Goal: Transaction & Acquisition: Purchase product/service

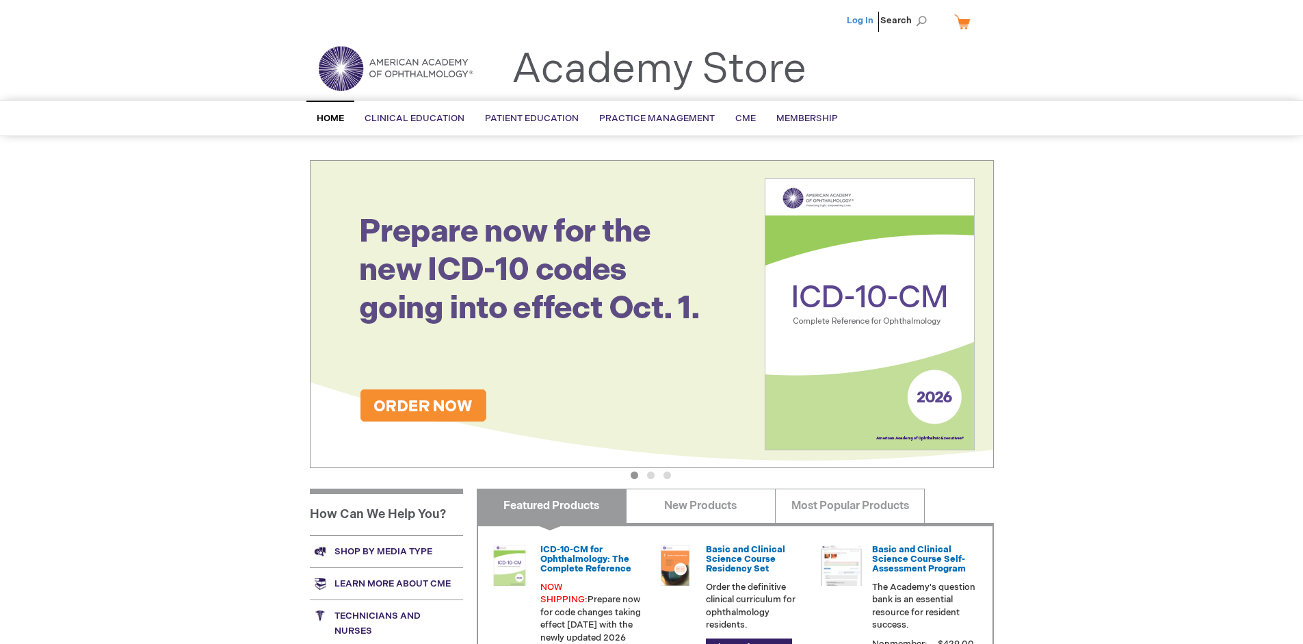
click at [861, 21] on link "Log In" at bounding box center [860, 20] width 27 height 11
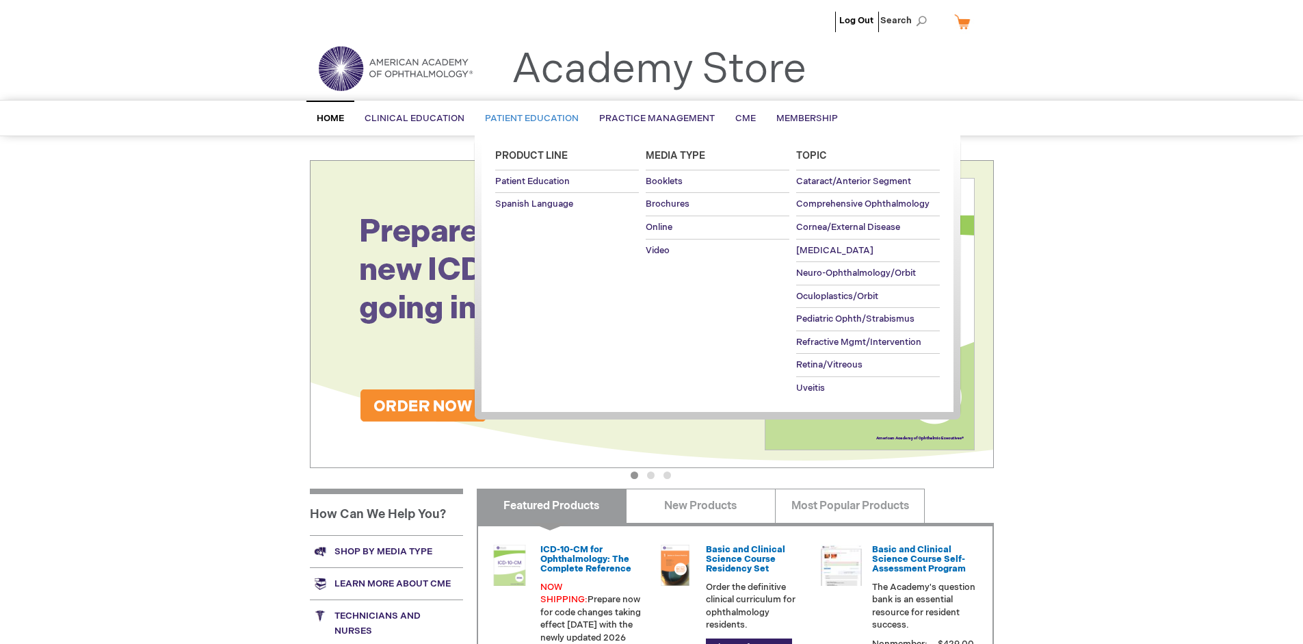
click at [528, 118] on span "Patient Education" at bounding box center [532, 118] width 94 height 11
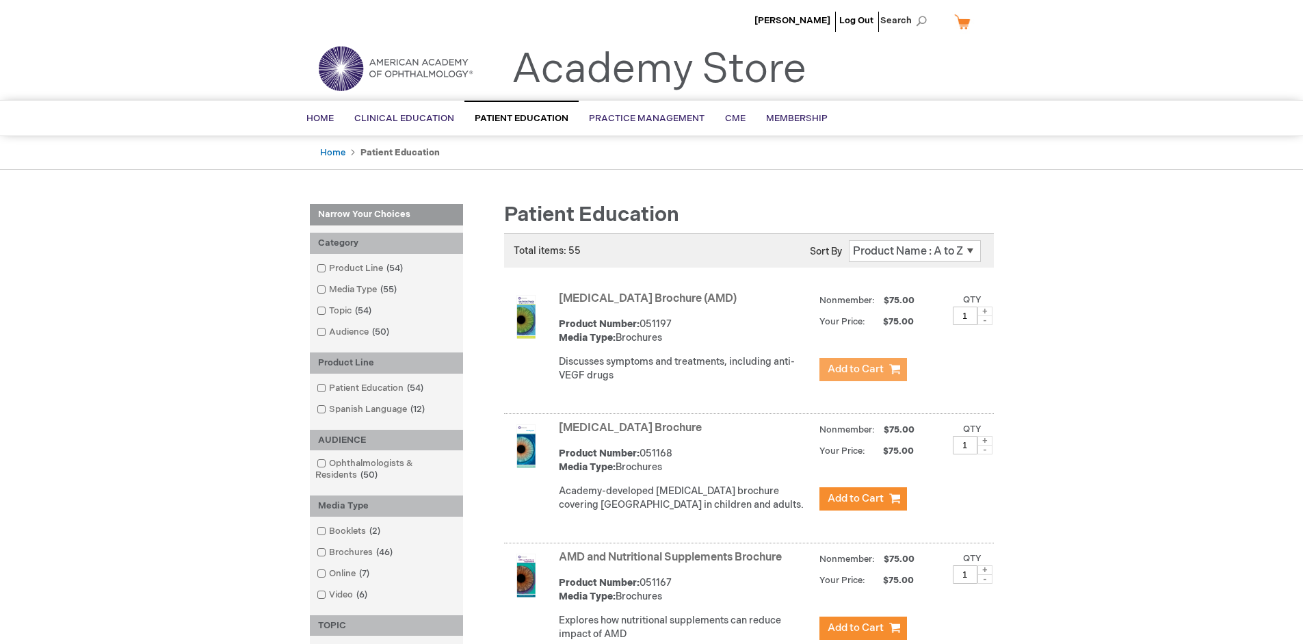
click at [863, 369] on span "Add to Cart" at bounding box center [856, 369] width 56 height 13
click at [673, 564] on link "AMD and Nutritional Supplements Brochure" at bounding box center [670, 557] width 223 height 13
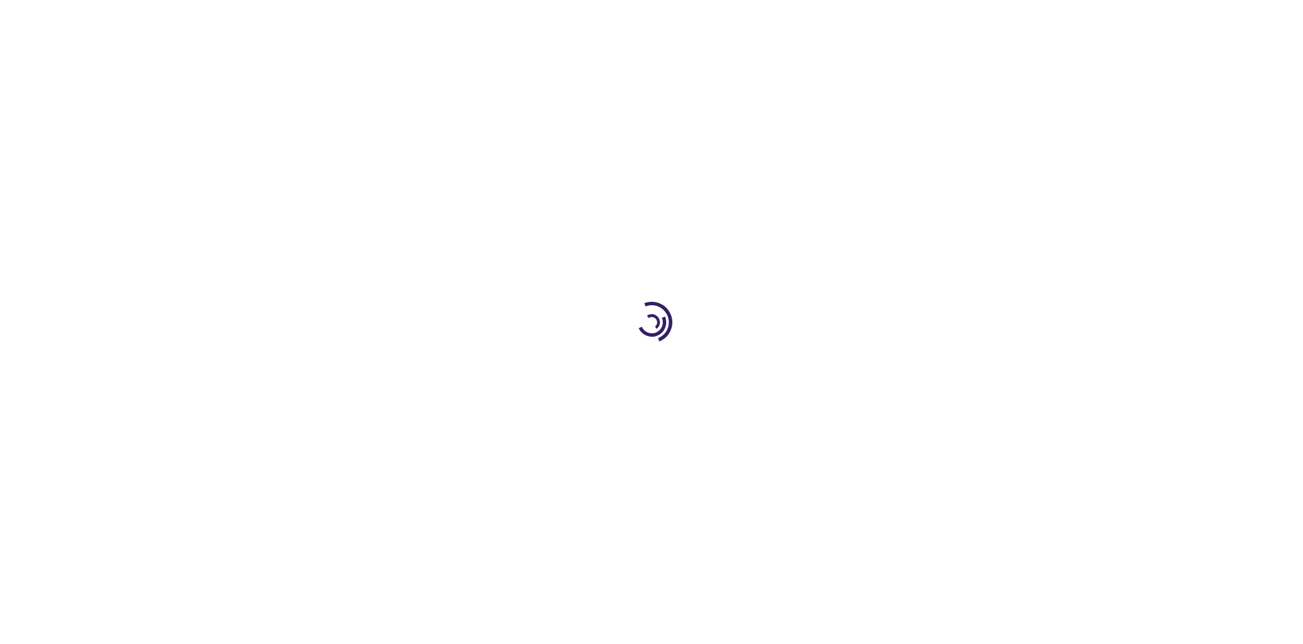
type input "1"
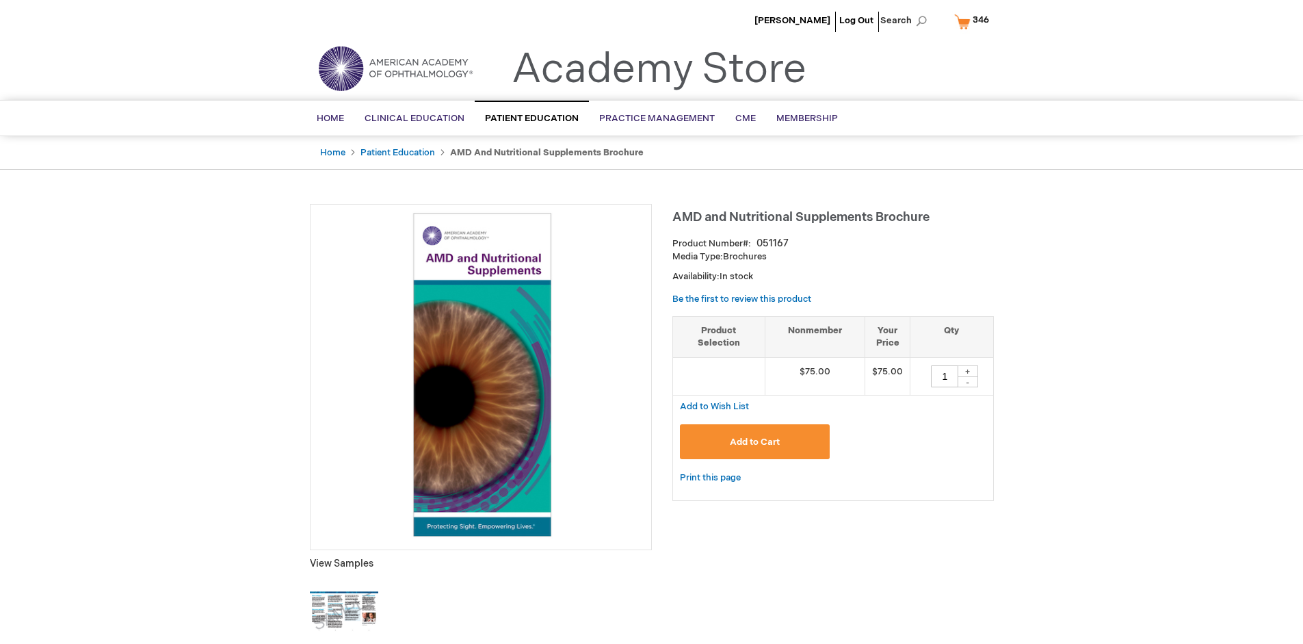
click at [755, 441] on span "Add to Cart" at bounding box center [755, 441] width 50 height 11
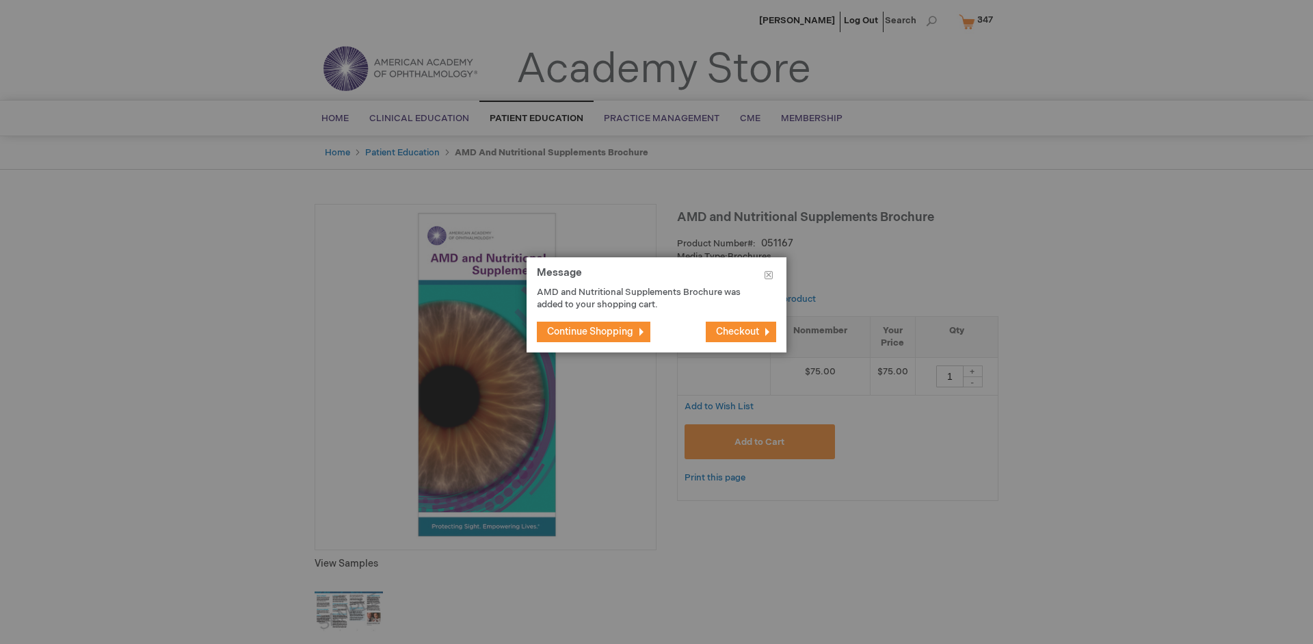
click at [590, 331] on span "Continue Shopping" at bounding box center [590, 332] width 86 height 12
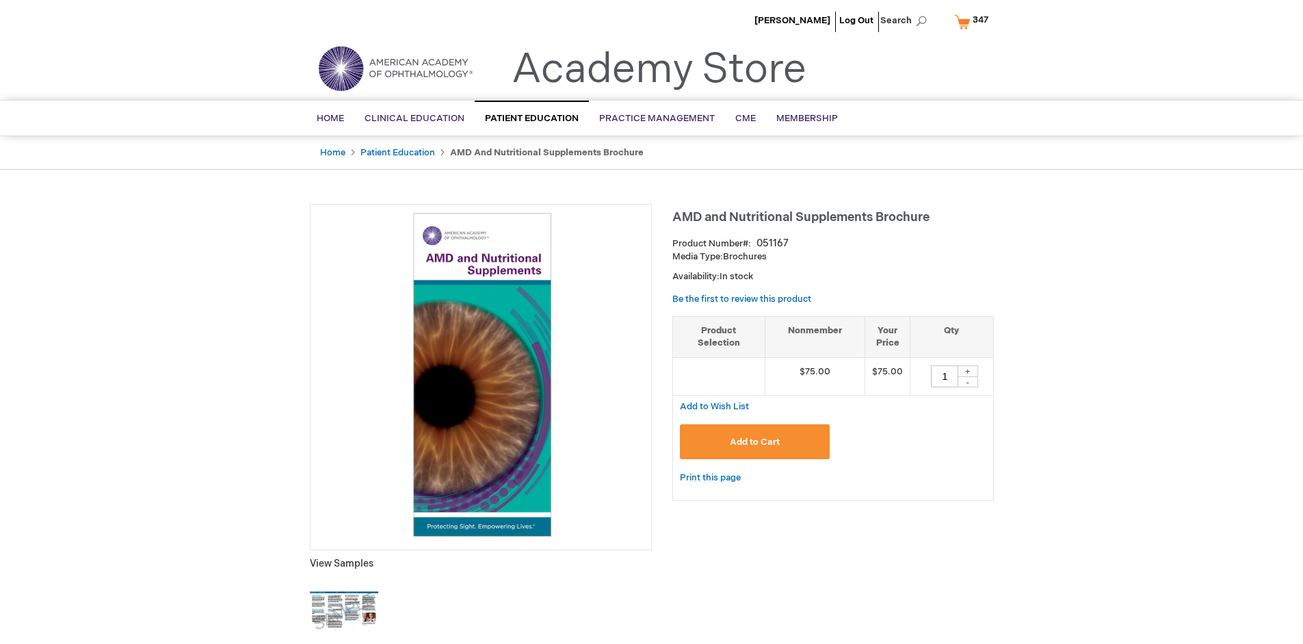
click at [974, 21] on span "347" at bounding box center [981, 19] width 16 height 11
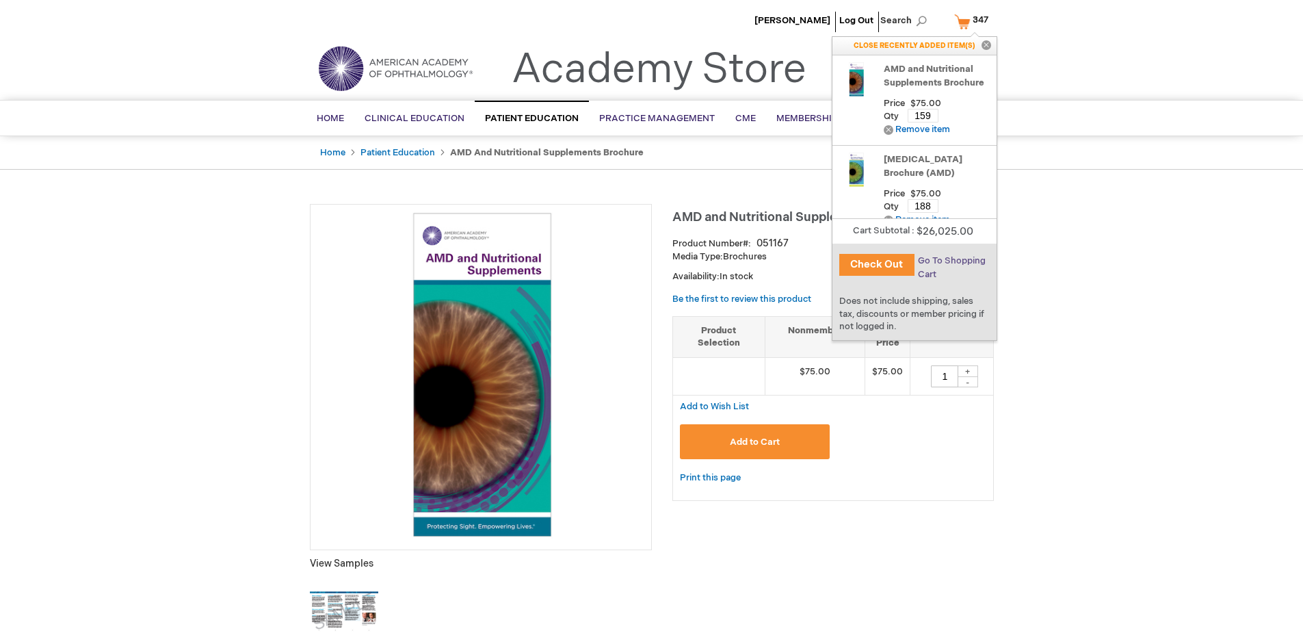
click at [951, 261] on span "Go To Shopping Cart" at bounding box center [952, 267] width 68 height 25
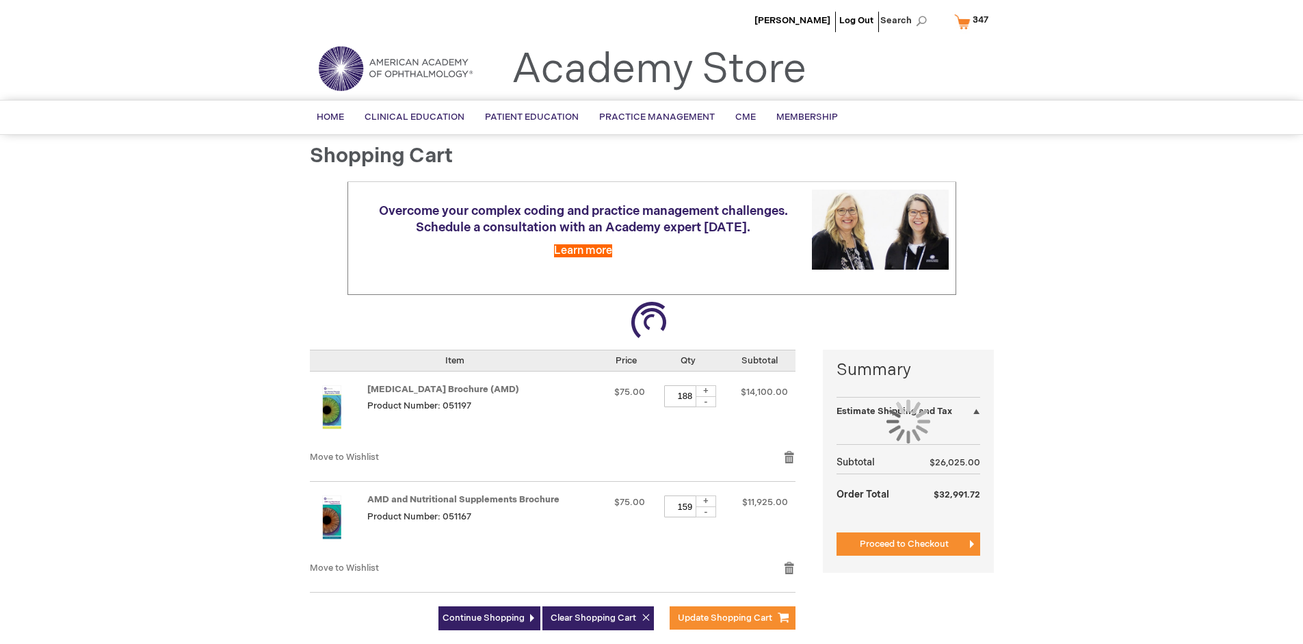
select select "US"
select select "41"
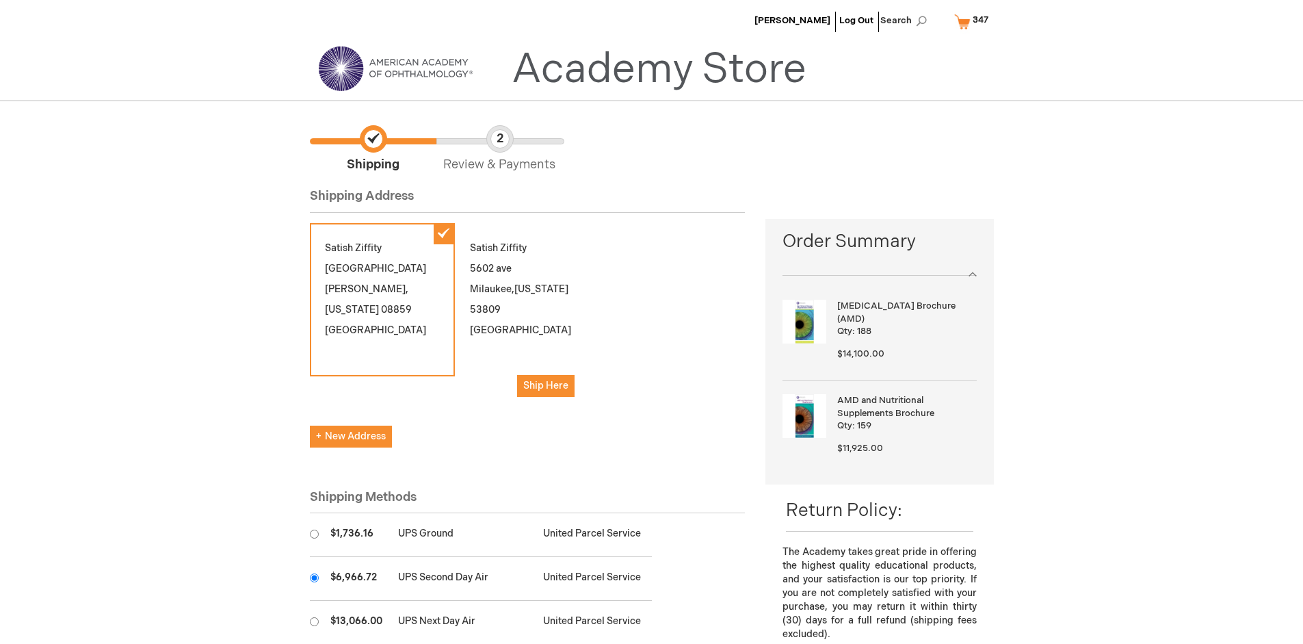
click at [314, 577] on input "radio" at bounding box center [314, 577] width 9 height 9
